Goal: Task Accomplishment & Management: Use online tool/utility

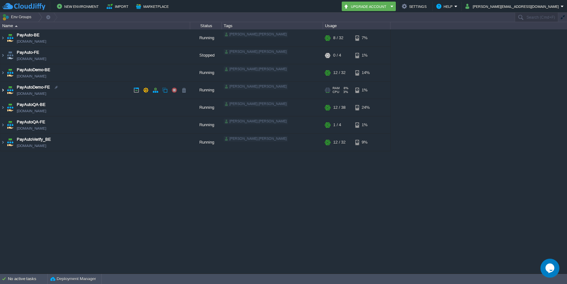
click at [3, 91] on img at bounding box center [2, 90] width 5 height 17
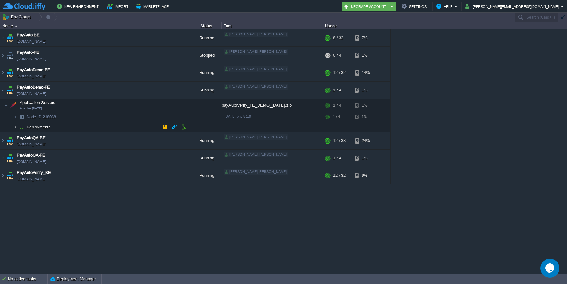
click at [15, 126] on img at bounding box center [15, 127] width 4 height 10
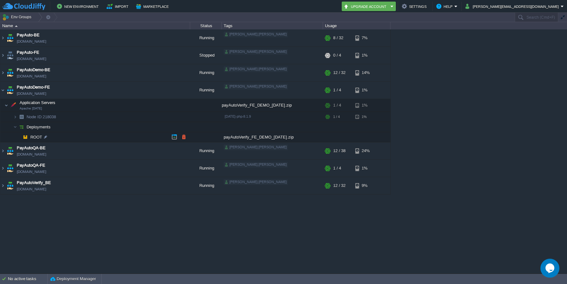
click at [232, 138] on div "payAutoVerify_FE_DEMO_[DATE].zip" at bounding box center [272, 137] width 101 height 10
copy div "payAutoVerify_FE_DEMO_[DATE]"
click at [145, 135] on td "ROOT" at bounding box center [95, 137] width 190 height 10
click at [187, 137] on td at bounding box center [183, 136] width 9 height 9
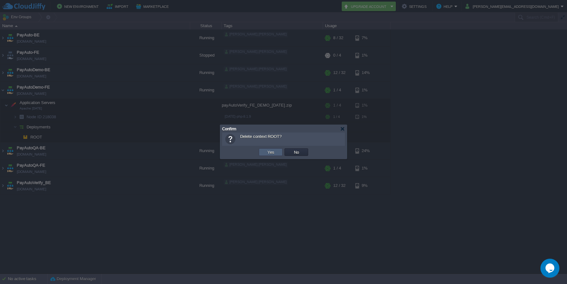
click at [271, 151] on button "Yes" at bounding box center [270, 152] width 11 height 6
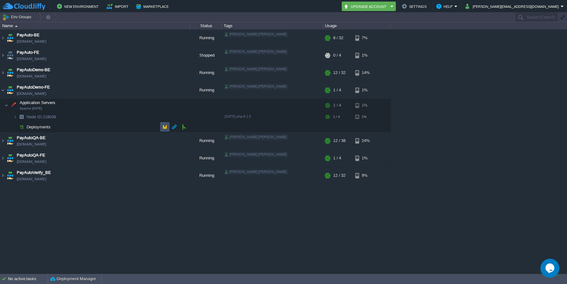
click at [165, 125] on button "button" at bounding box center [165, 127] width 6 height 6
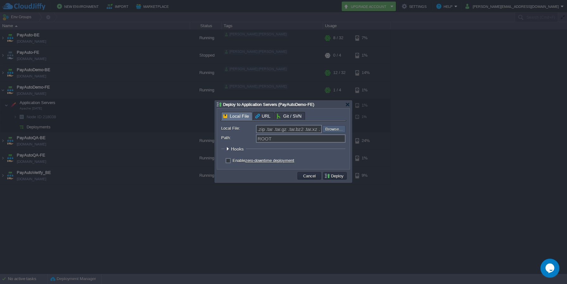
click at [336, 129] on input "file" at bounding box center [305, 129] width 80 height 8
type input "C:\fakepath\payAutoVerify_FE_DEMO_[DATE].zip"
type input "payAutoVerify_FE_DEMO_[DATE].zip"
click at [334, 178] on button "Deploy" at bounding box center [334, 176] width 21 height 6
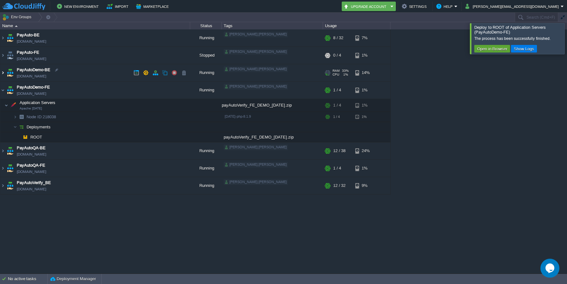
click at [3, 75] on img at bounding box center [2, 72] width 5 height 17
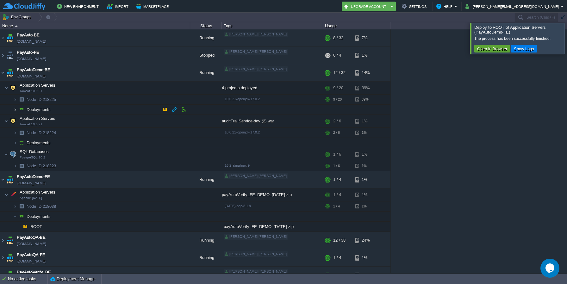
click at [13, 112] on img at bounding box center [15, 110] width 4 height 10
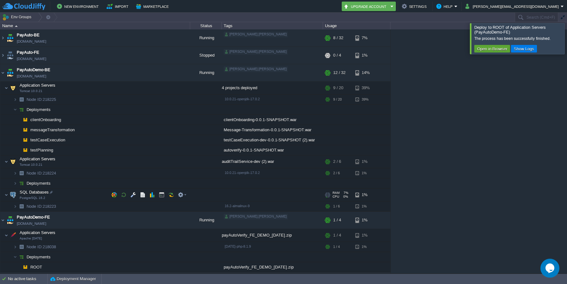
click at [15, 189] on img at bounding box center [13, 195] width 9 height 13
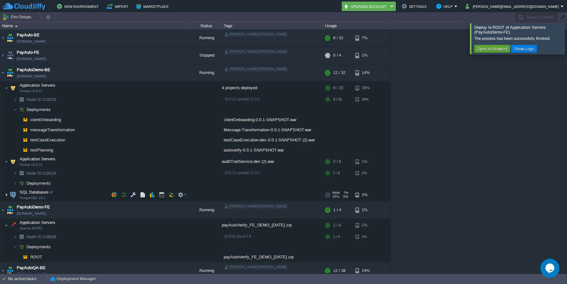
click at [5, 195] on img at bounding box center [6, 195] width 4 height 13
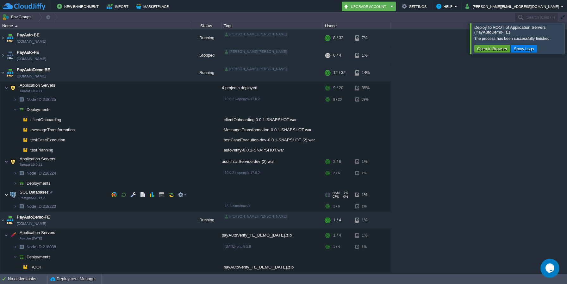
click at [5, 195] on img at bounding box center [6, 195] width 4 height 13
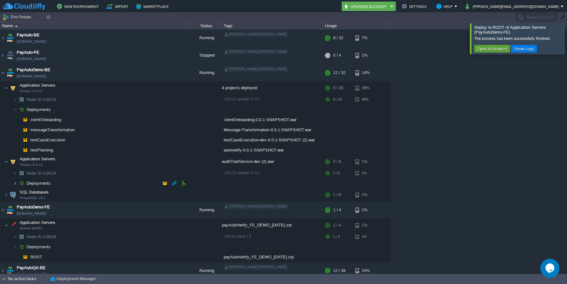
click at [15, 183] on img at bounding box center [15, 183] width 4 height 10
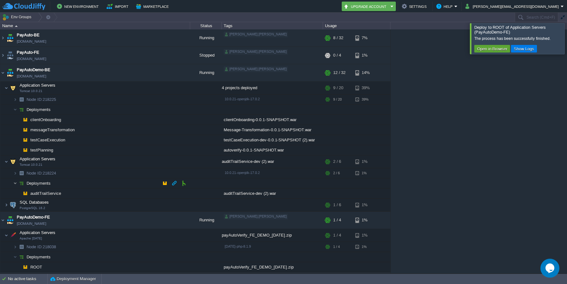
click at [15, 183] on img at bounding box center [15, 183] width 4 height 10
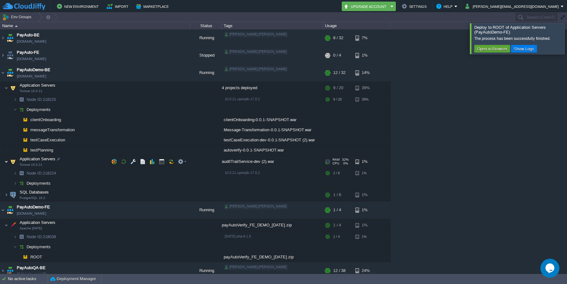
click at [7, 161] on img at bounding box center [6, 161] width 4 height 13
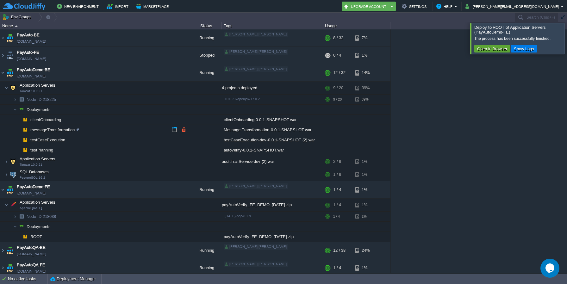
click at [53, 132] on span "messageTransformation" at bounding box center [53, 129] width 46 height 5
click at [53, 132] on input "messageTransformation" at bounding box center [110, 130] width 160 height 8
click at [98, 137] on td "testCaseExecution" at bounding box center [95, 140] width 190 height 10
click at [65, 129] on span "messageTransformation" at bounding box center [53, 129] width 46 height 5
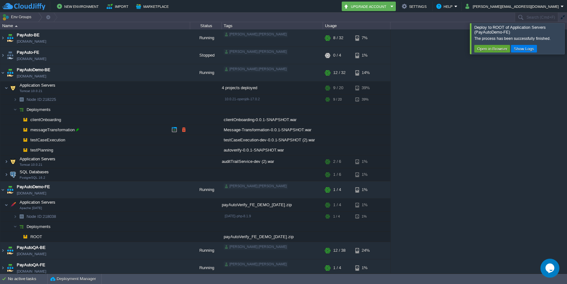
click at [80, 130] on div at bounding box center [78, 130] width 6 height 6
type input "messageTransformation"
click at [84, 131] on input "messageTransformation" at bounding box center [110, 130] width 160 height 8
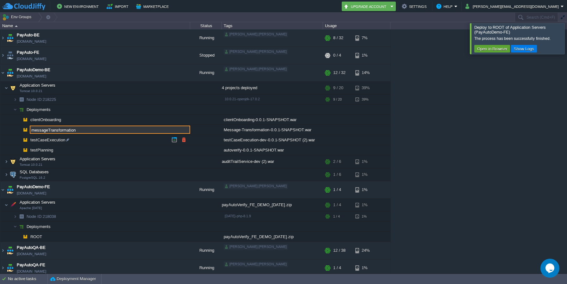
click at [6, 140] on img at bounding box center [8, 138] width 9 height 6
click at [187, 130] on td at bounding box center [183, 129] width 9 height 9
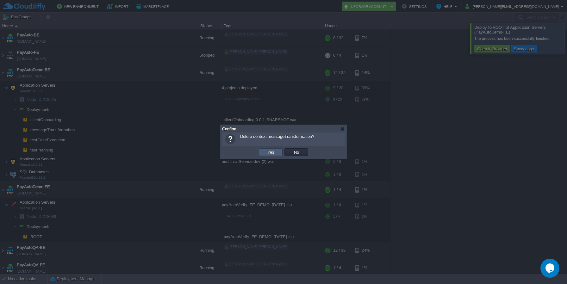
click at [273, 153] on button "Yes" at bounding box center [270, 152] width 11 height 6
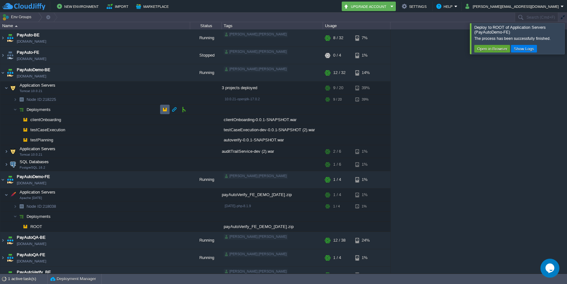
click at [162, 110] on td at bounding box center [164, 109] width 9 height 9
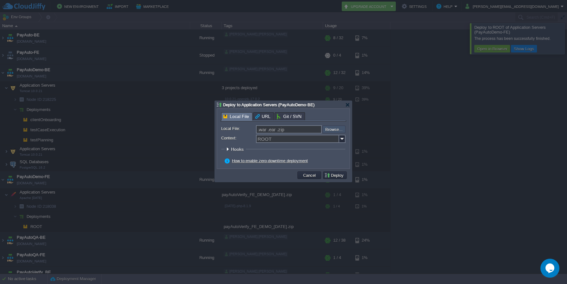
click at [335, 129] on input "file" at bounding box center [305, 130] width 80 height 8
type input "C:\fakepath\Message-Transformation-0.0.1-SNAPSHOT.war"
type input "Message-Transformation-0.0.1-SNAPSHOT.war"
click at [280, 143] on input "Context:" at bounding box center [297, 139] width 83 height 8
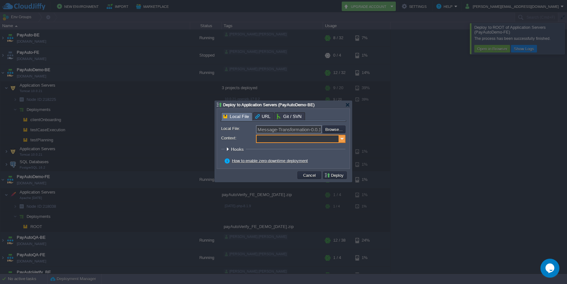
click at [343, 141] on img at bounding box center [342, 139] width 6 height 8
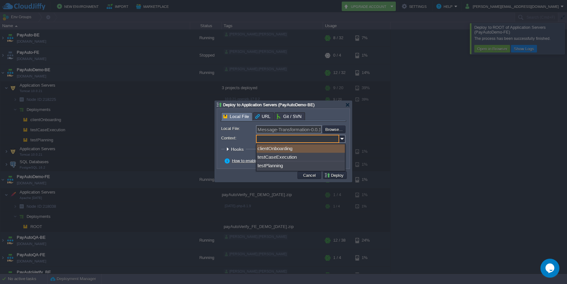
click at [297, 140] on input "Context:" at bounding box center [297, 139] width 83 height 8
paste input "messageTransformation"
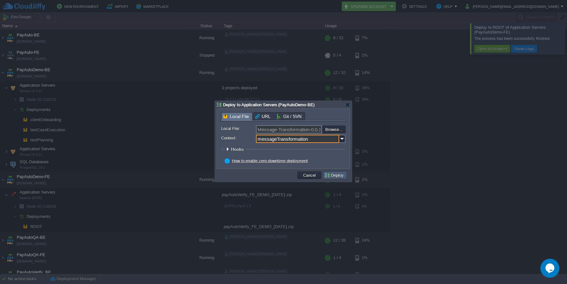
type input "messageTransformation"
click at [341, 177] on button "Deploy" at bounding box center [334, 175] width 21 height 6
